Goal: Information Seeking & Learning: Learn about a topic

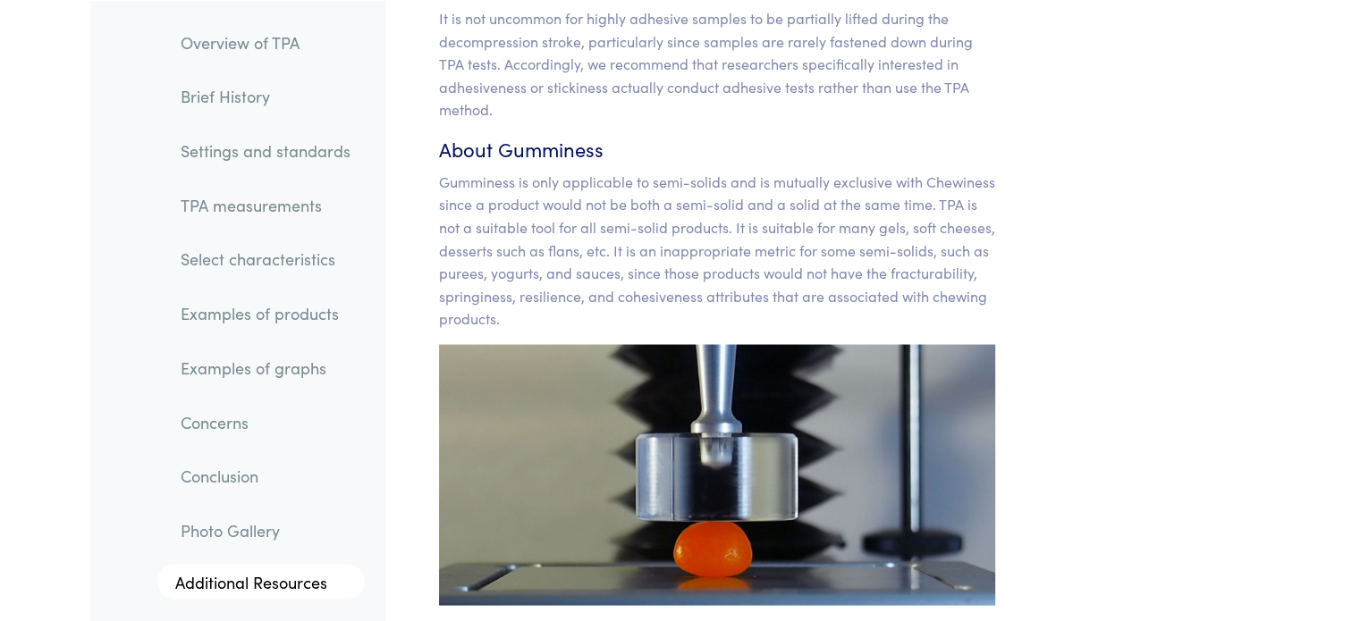
scroll to position [17055, 0]
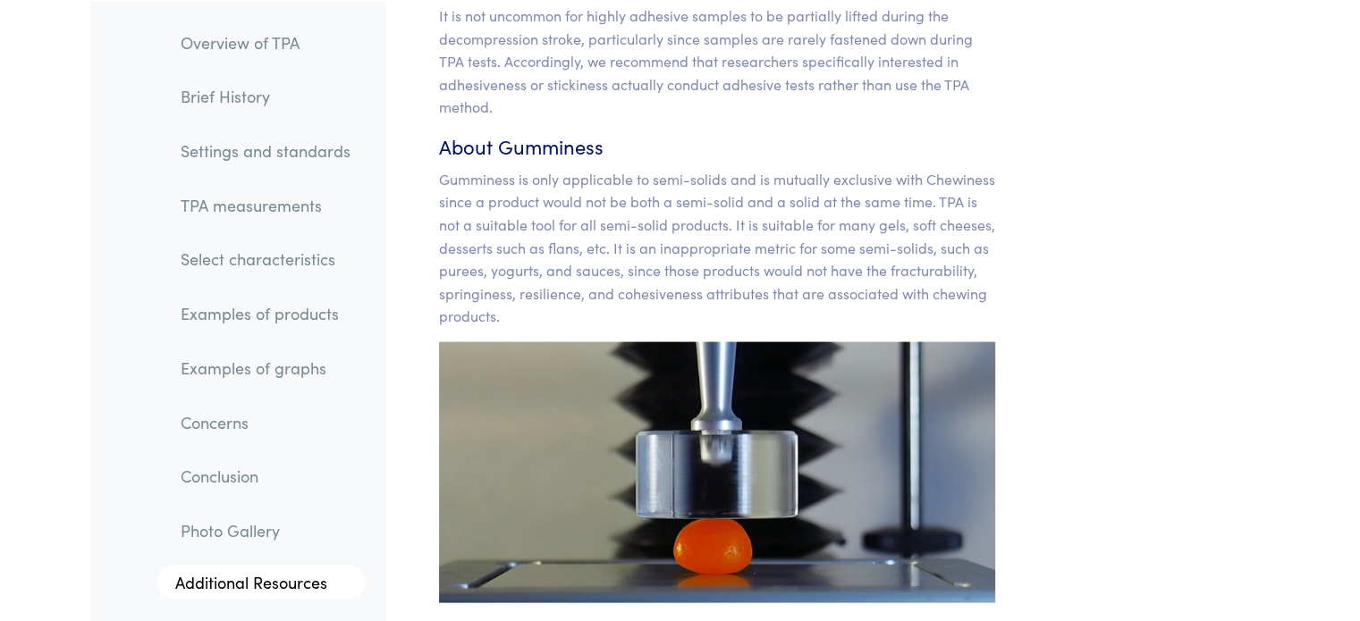
click at [658, 219] on p "Gumminess is only applicable to semi-solids and is mutually exclusive with Chew…" at bounding box center [717, 248] width 557 height 160
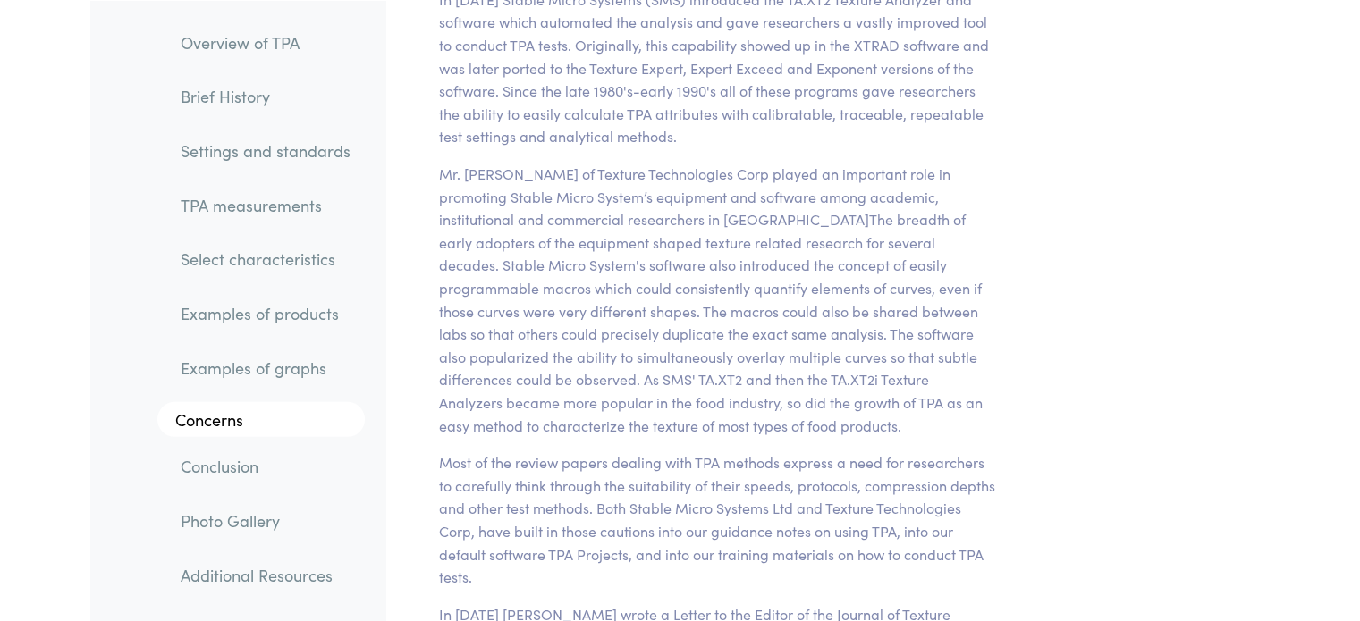
scroll to position [5448, 0]
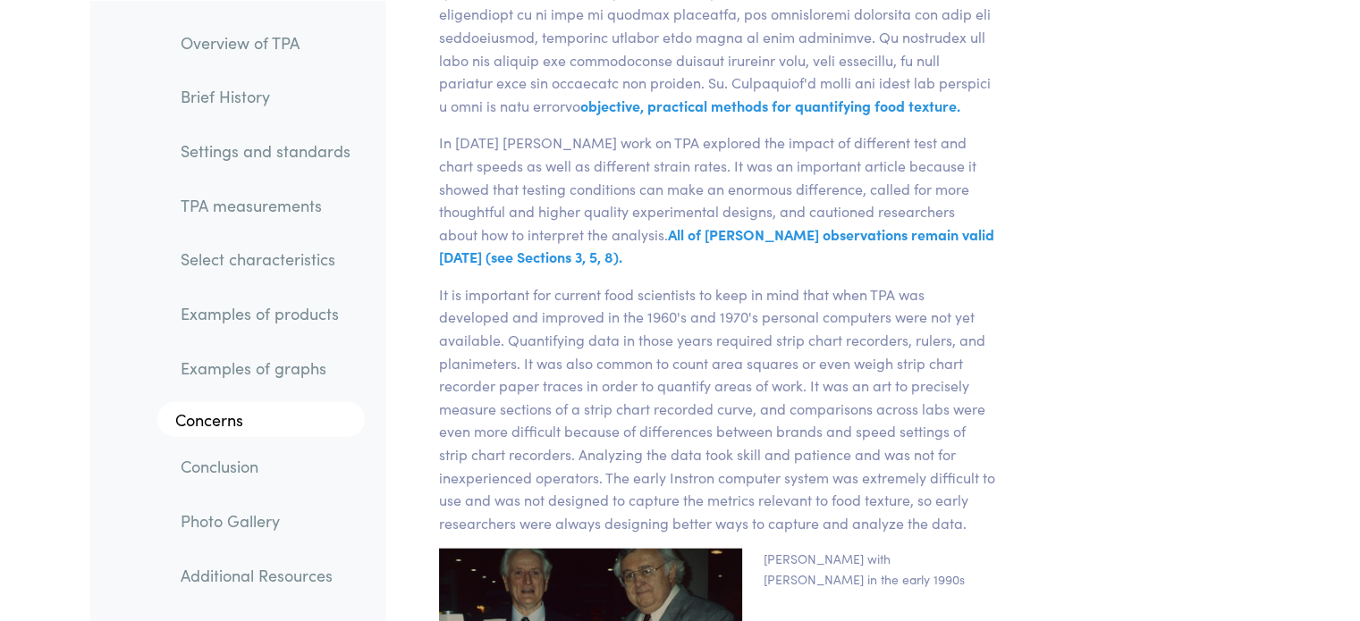
click at [308, 215] on link "TPA measurements" at bounding box center [265, 204] width 198 height 41
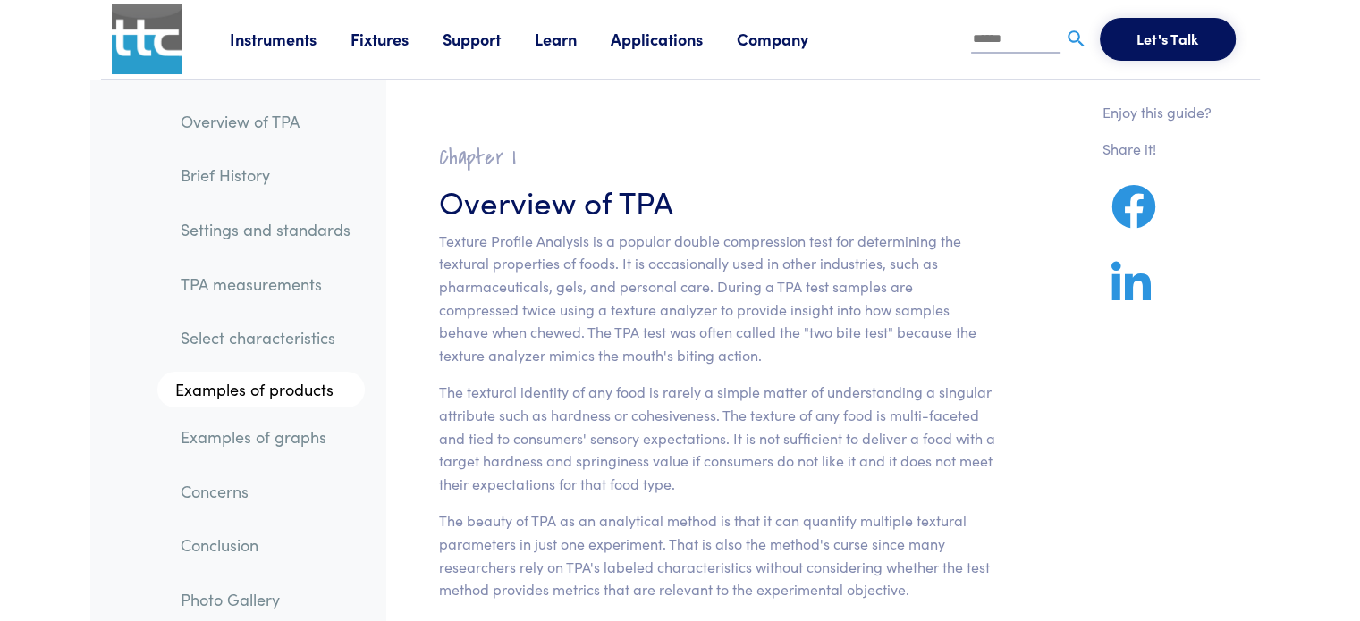
click at [671, 201] on h3 "Overview of TPA" at bounding box center [717, 201] width 557 height 44
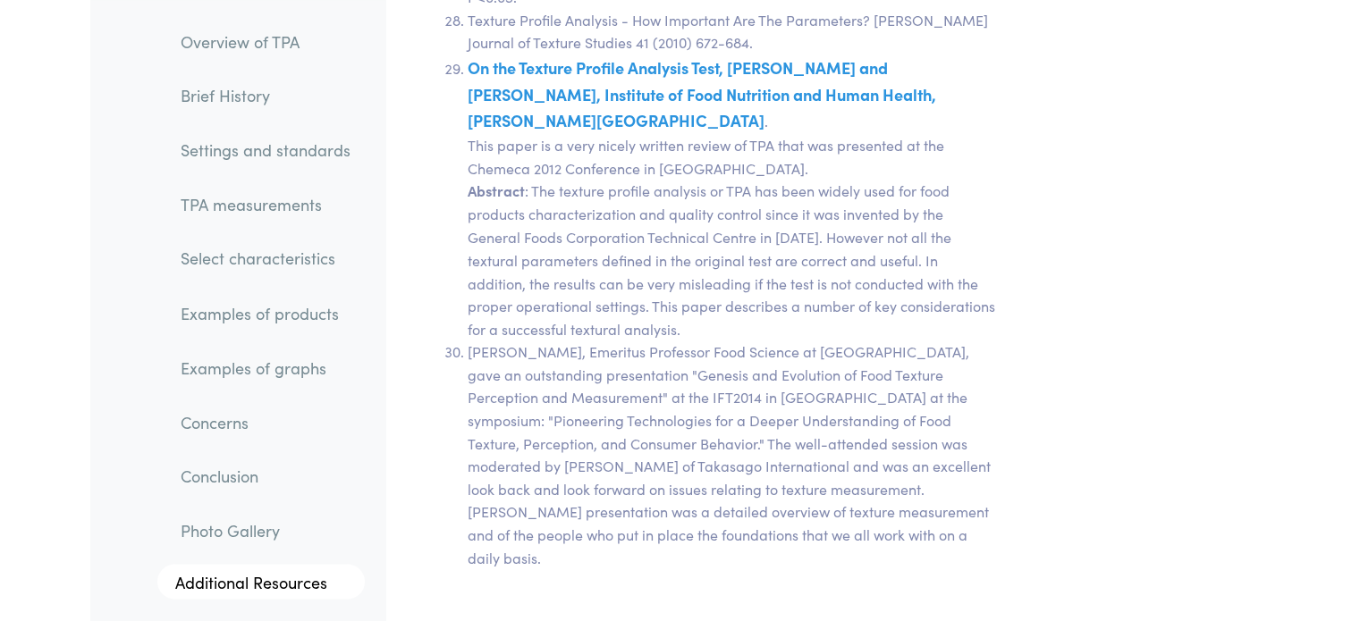
scroll to position [37137, 0]
drag, startPoint x: 687, startPoint y: 382, endPoint x: 983, endPoint y: 442, distance: 302.9
copy p "[PERSON_NAME]. “Overview of Texture Profile Analysis.” [DATE], Modified [DATE].…"
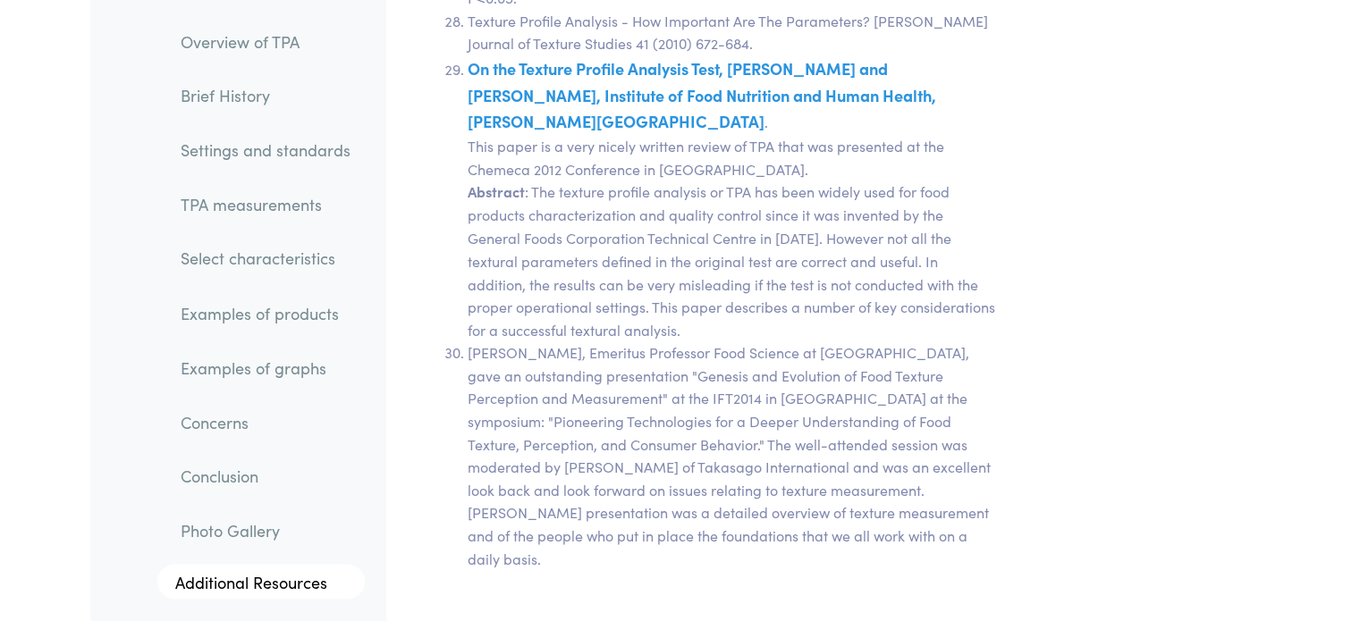
click at [671, 341] on li "[PERSON_NAME], Emeritus Professor Food Science at [GEOGRAPHIC_DATA], gave an ou…" at bounding box center [732, 455] width 528 height 229
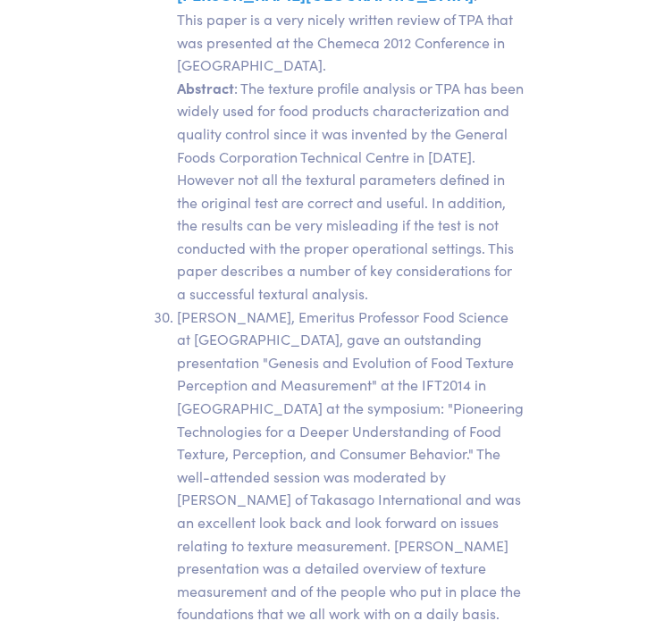
scroll to position [40370, 0]
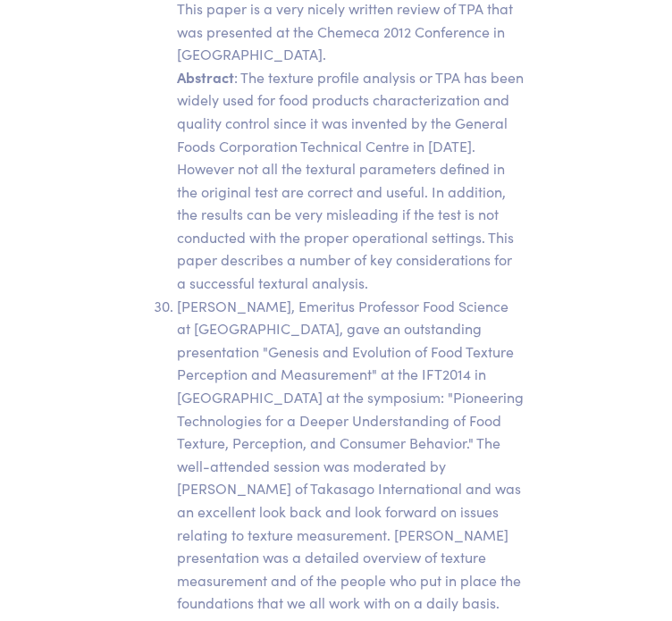
drag, startPoint x: 146, startPoint y: 529, endPoint x: 196, endPoint y: 553, distance: 55.6
copy p "[URL][DOMAIN_NAME]"
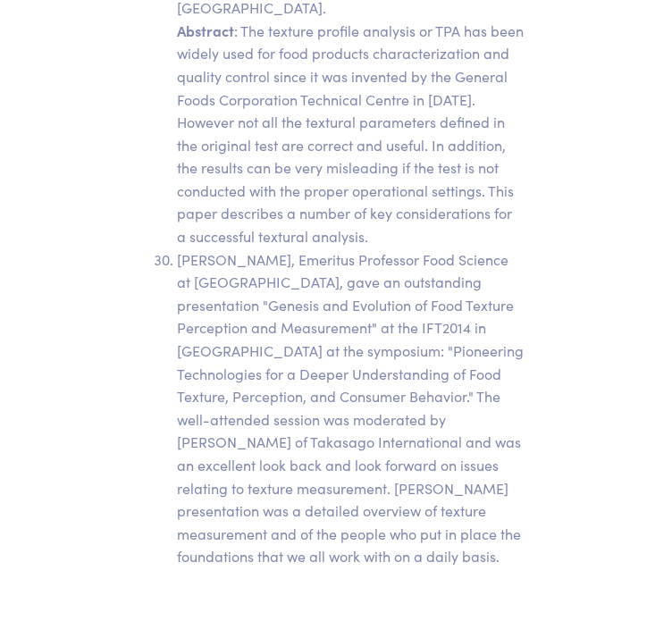
copy p "[URL][DOMAIN_NAME]"
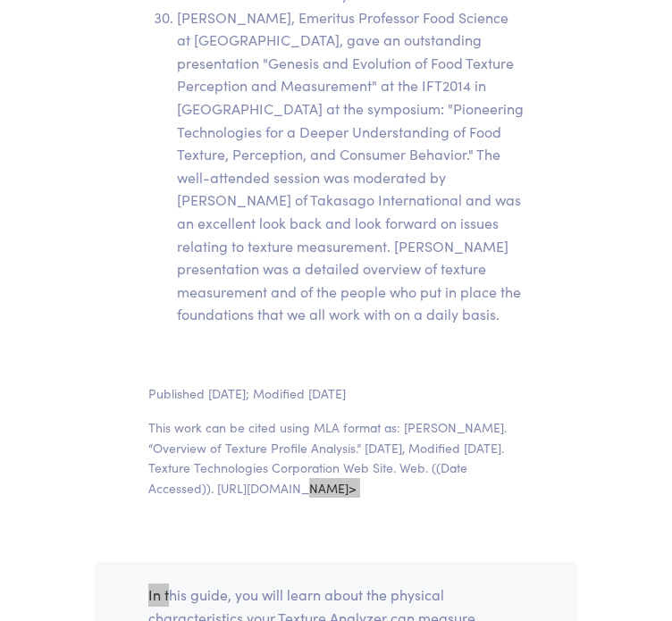
scroll to position [40657, 0]
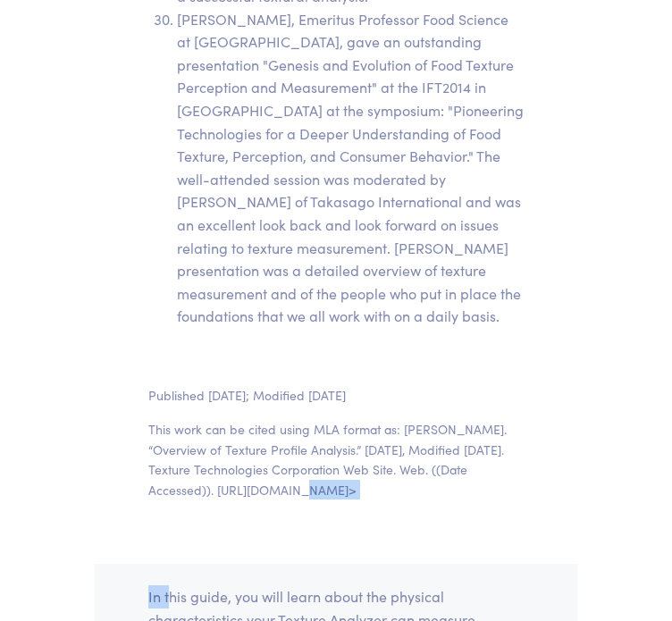
click at [147, 364] on section "Published [DATE]; Modified [DATE] This work can be cited using MLA format as: […" at bounding box center [335, 450] width 461 height 172
drag, startPoint x: 143, startPoint y: 241, endPoint x: 197, endPoint y: 257, distance: 56.0
click at [197, 364] on section "Published [DATE]; Modified [DATE] This work can be cited using MLA format as: […" at bounding box center [335, 450] width 461 height 172
copy p "[URL][DOMAIN_NAME]"
